Goal: Navigation & Orientation: Find specific page/section

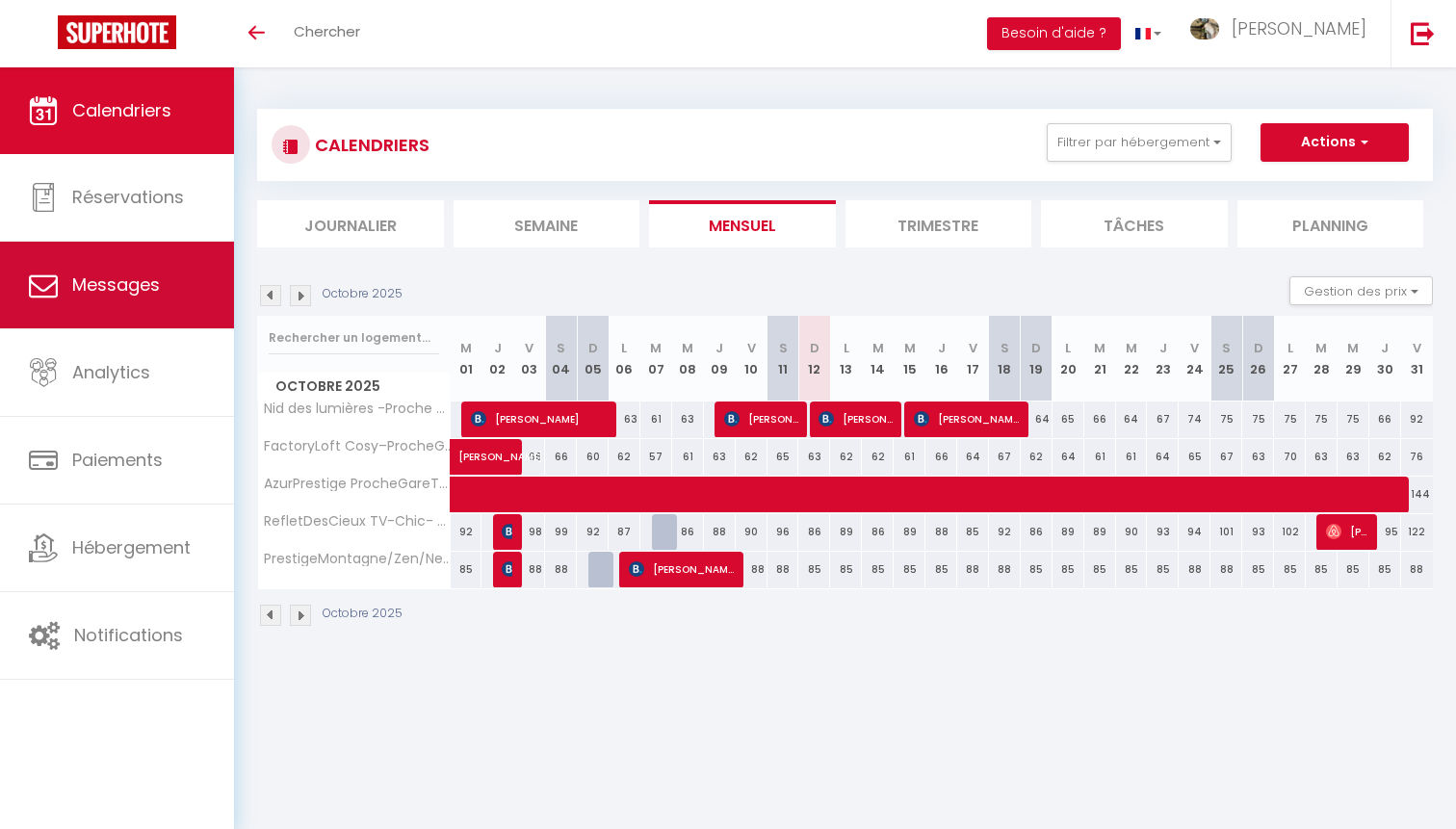
click at [162, 250] on link "Messages" at bounding box center [117, 285] width 234 height 86
select select "message"
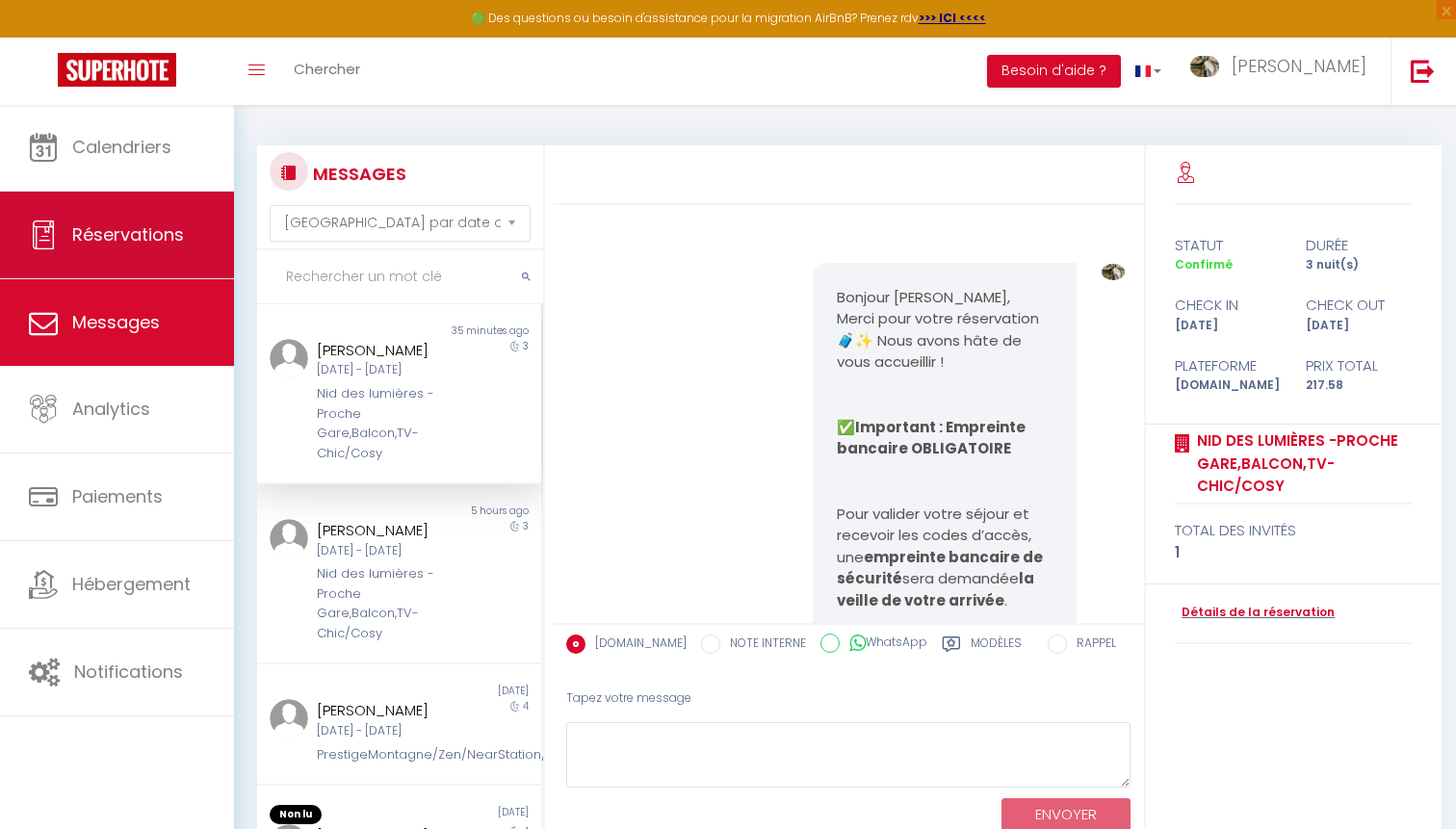
scroll to position [6747, 0]
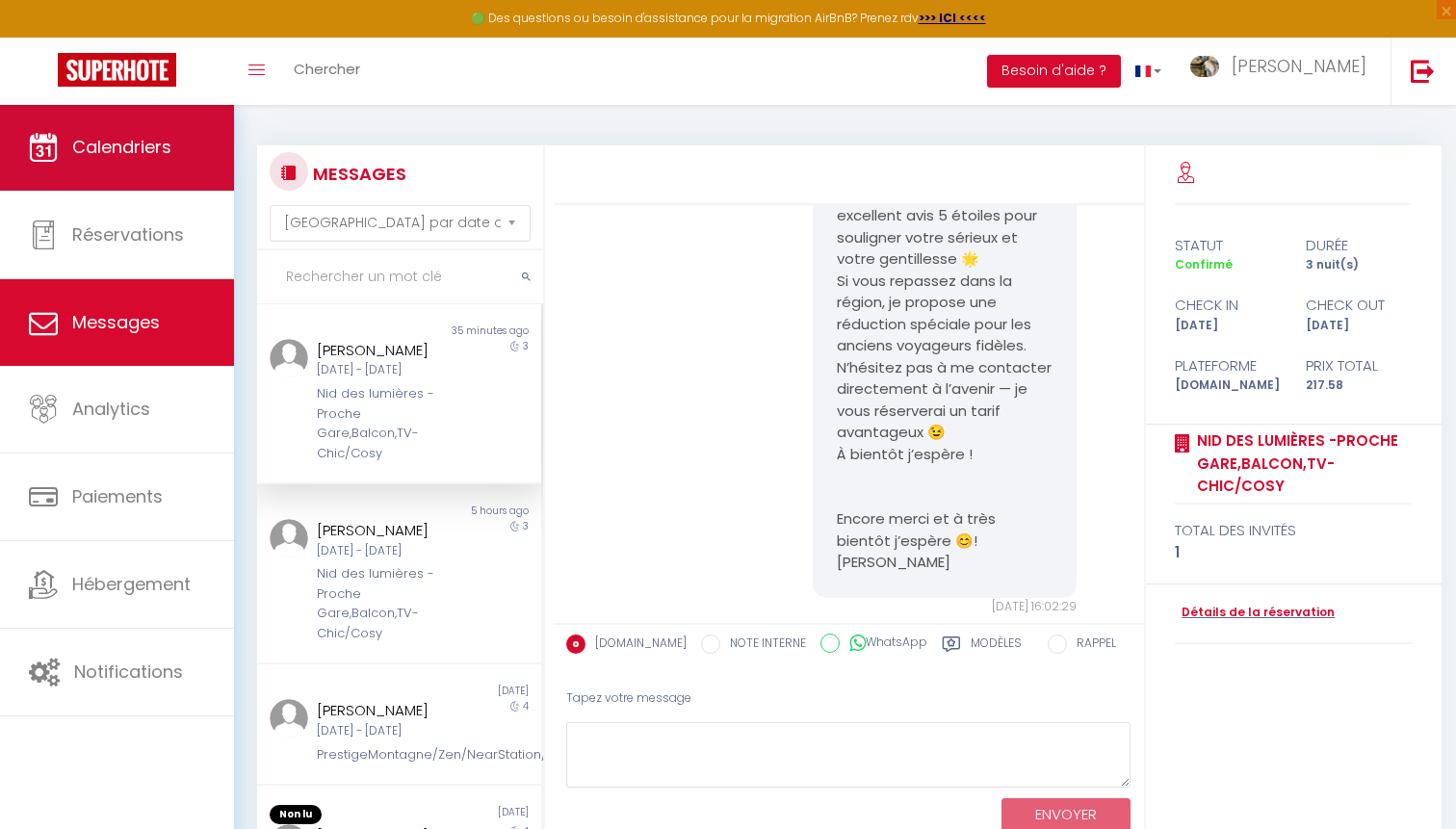
click at [103, 154] on span "Calendriers" at bounding box center [122, 146] width 99 height 25
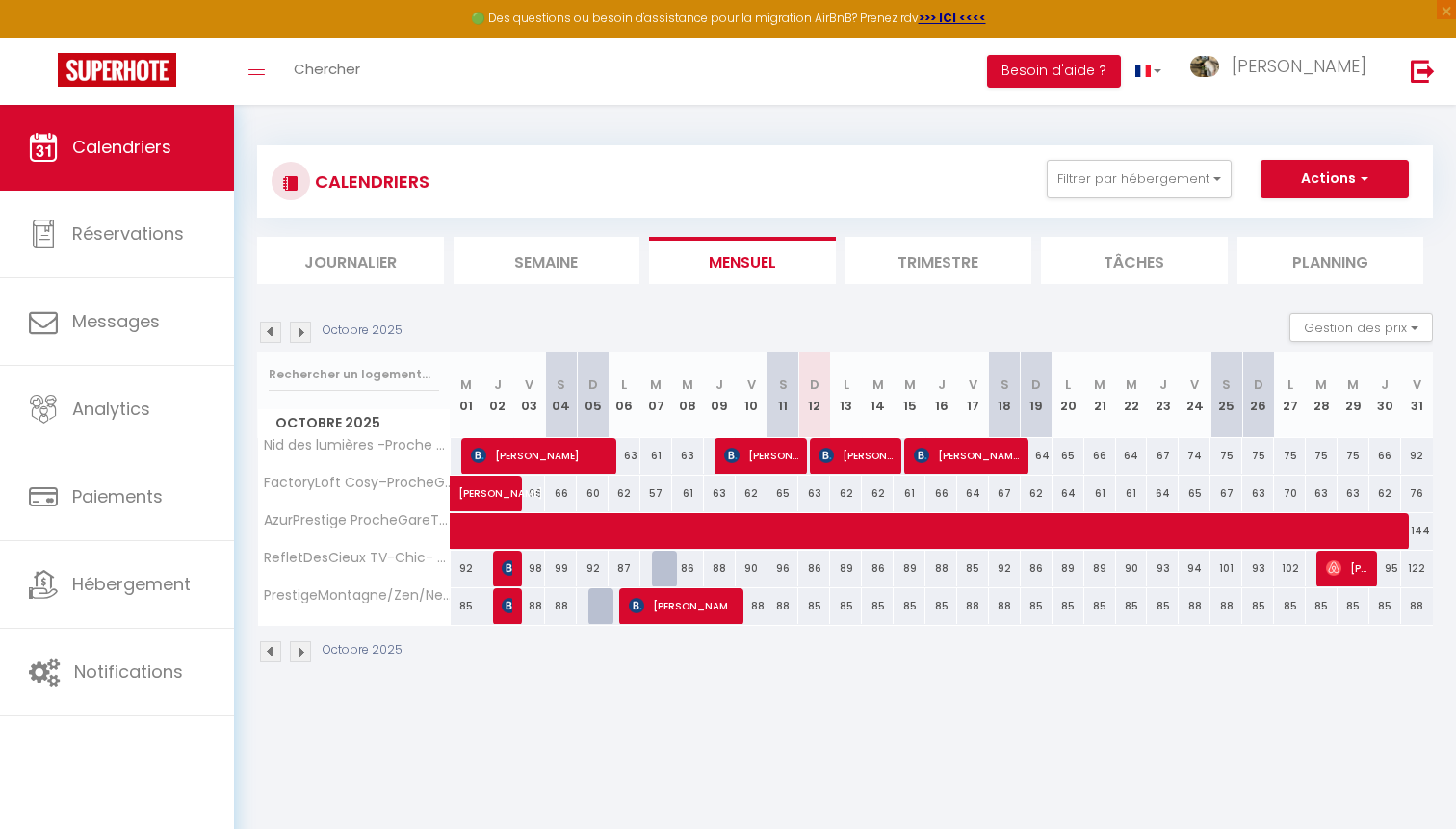
drag, startPoint x: 809, startPoint y: 606, endPoint x: 573, endPoint y: 498, distance: 259.5
click at [573, 498] on tbody "Nid des lumières -Proche Gare,Balcon,TV- Chic/Cosy 66 Zafhia Carneiro 63 61 63 …" at bounding box center [845, 530] width 1175 height 188
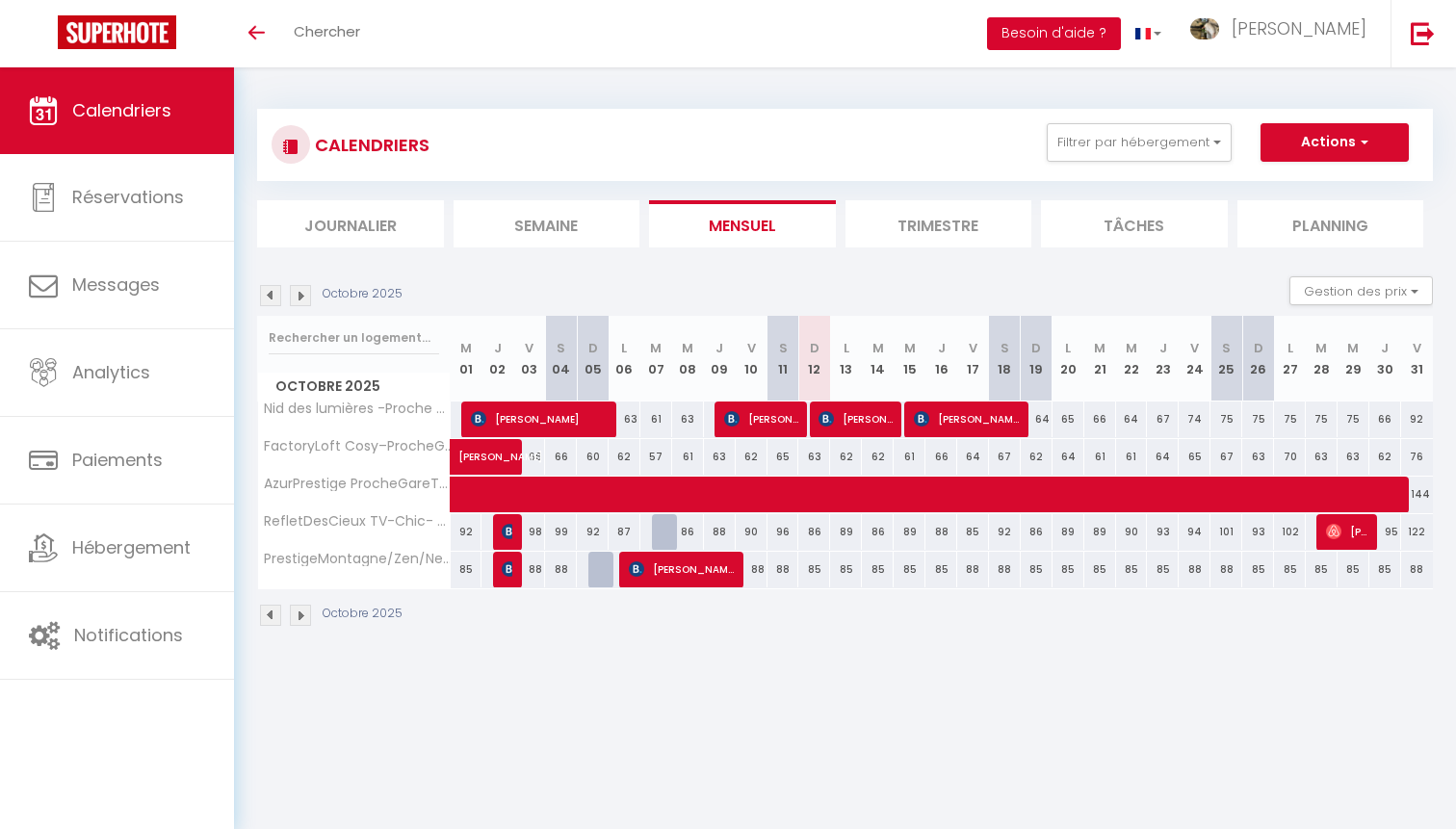
click at [1121, 34] on button "Besoin d'aide ?" at bounding box center [1053, 33] width 134 height 32
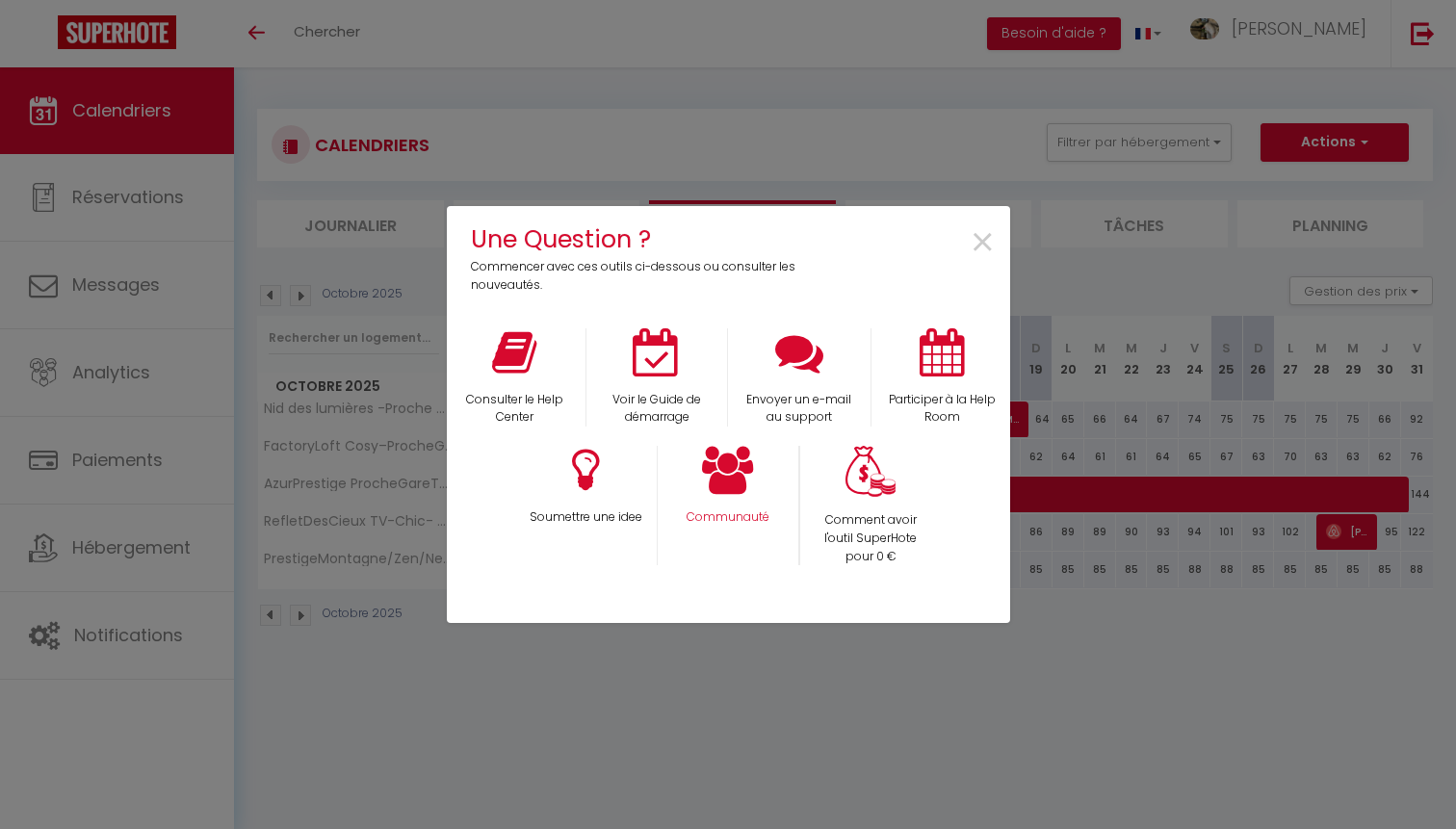
click at [754, 454] on icon at bounding box center [728, 470] width 52 height 48
